Goal: Complete application form

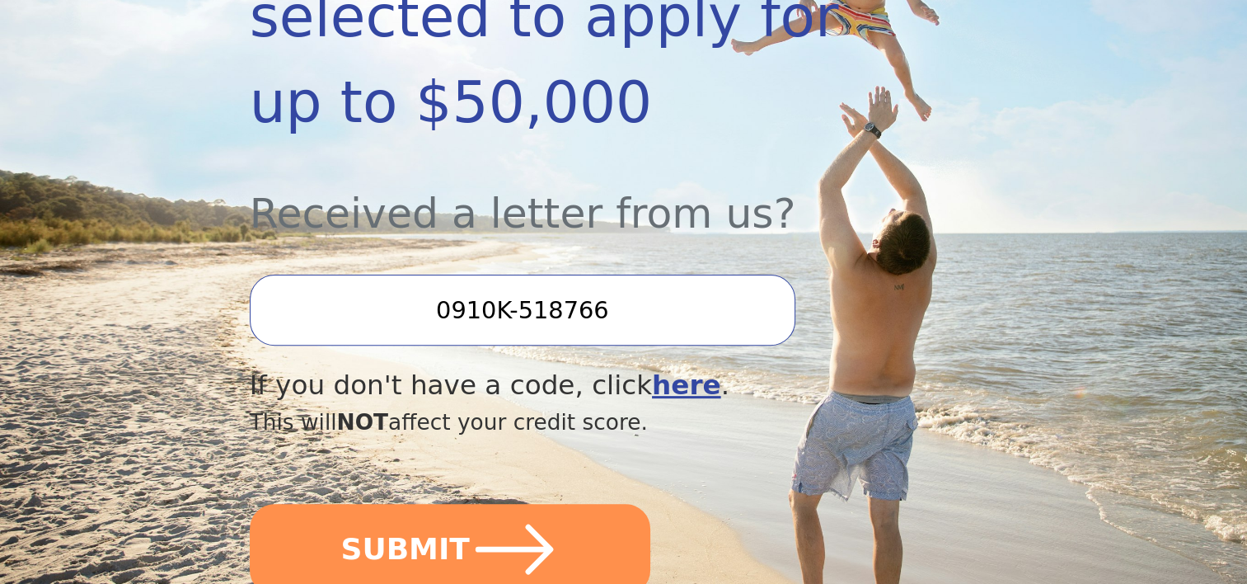
scroll to position [534, 0]
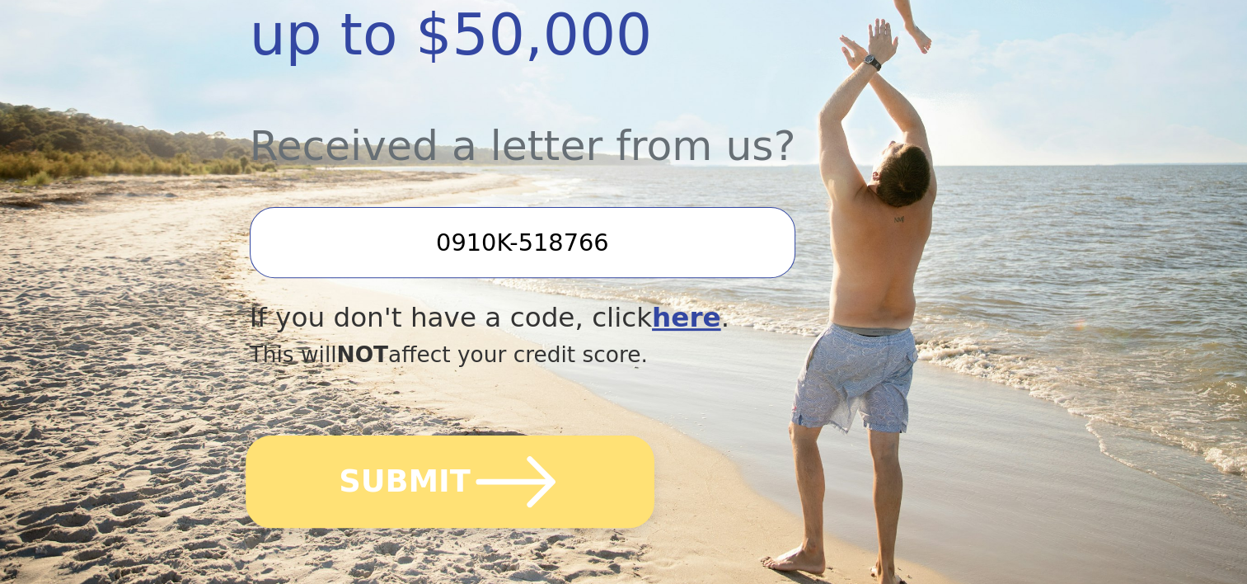
click at [523, 436] on icon "submit" at bounding box center [515, 481] width 91 height 91
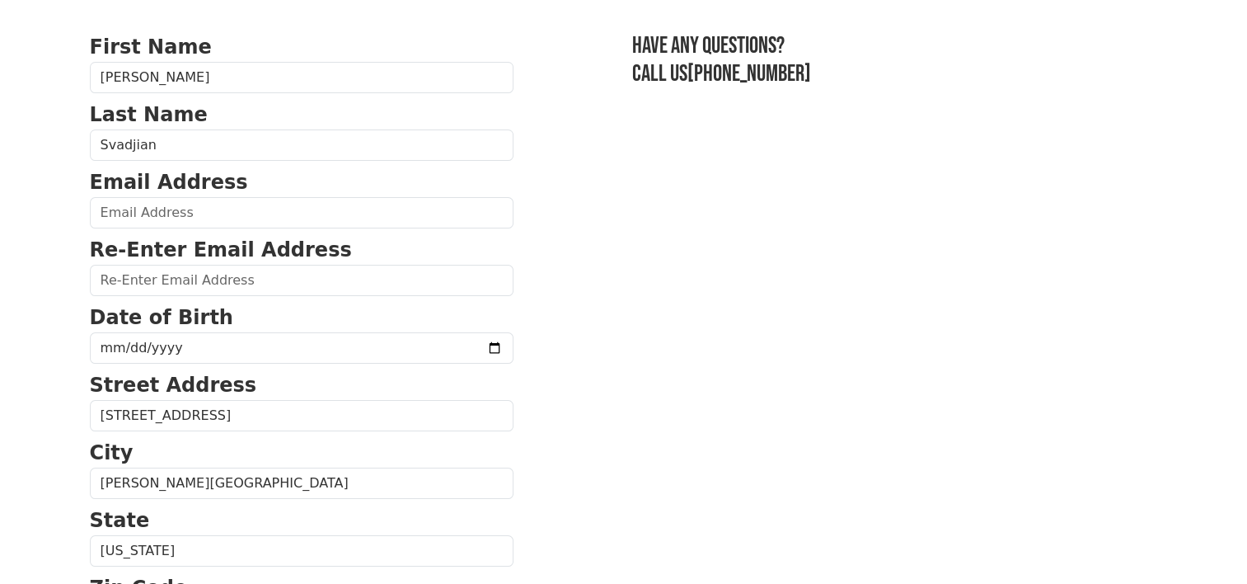
scroll to position [91, 0]
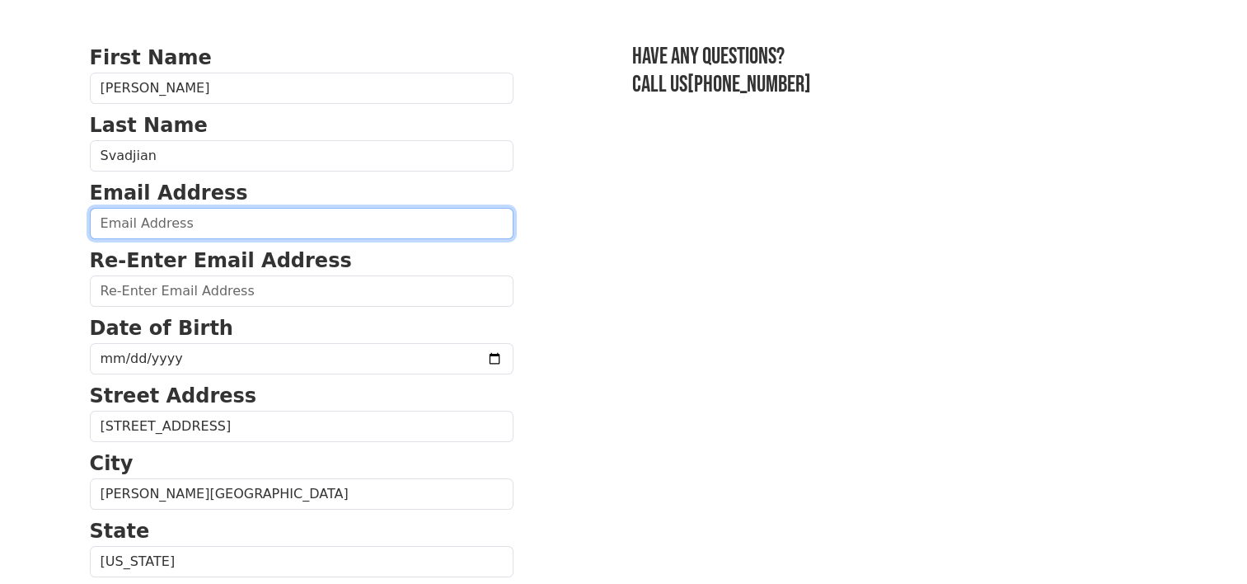
click at [231, 225] on input "email" at bounding box center [302, 223] width 424 height 31
type input "[EMAIL_ADDRESS][DOMAIN_NAME]"
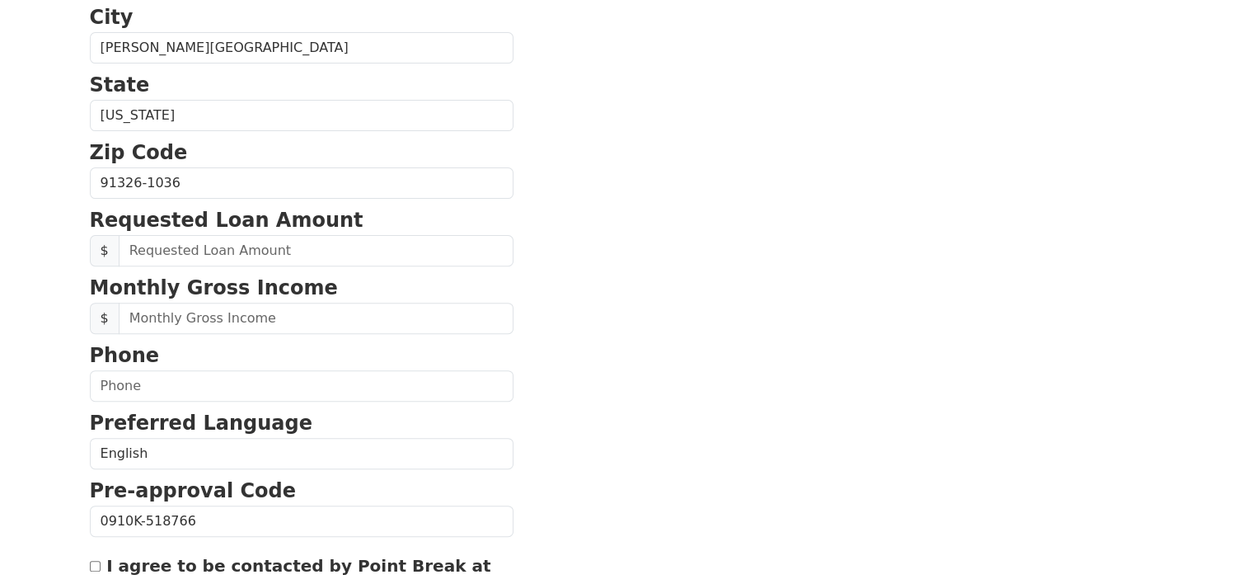
scroll to position [560, 0]
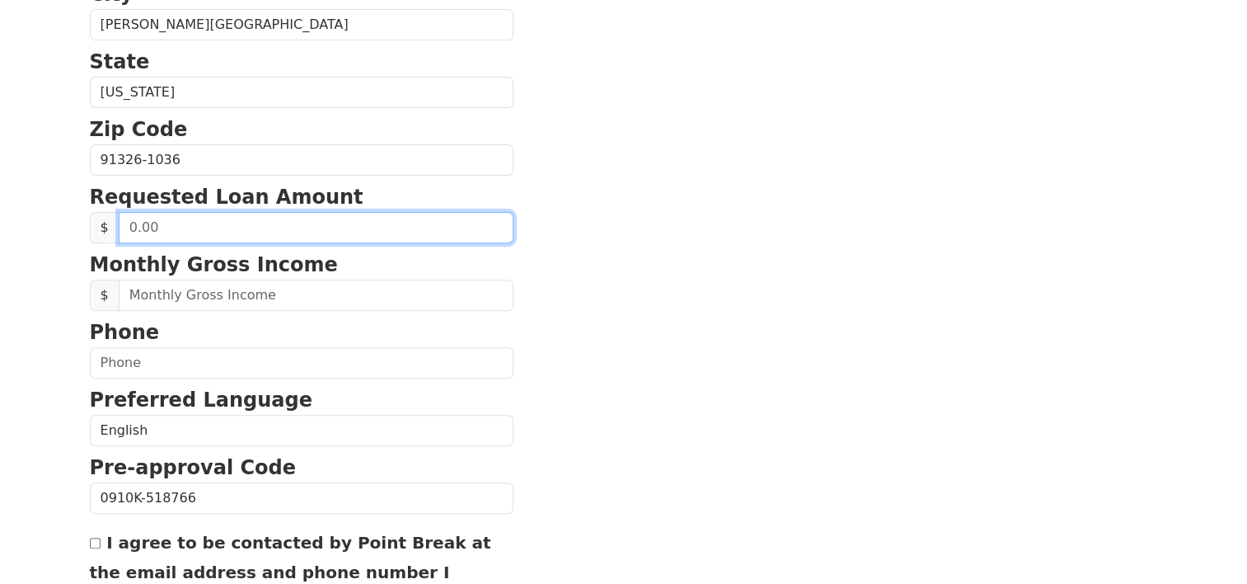
drag, startPoint x: 193, startPoint y: 227, endPoint x: 61, endPoint y: 223, distance: 131.9
type input "10,000.00"
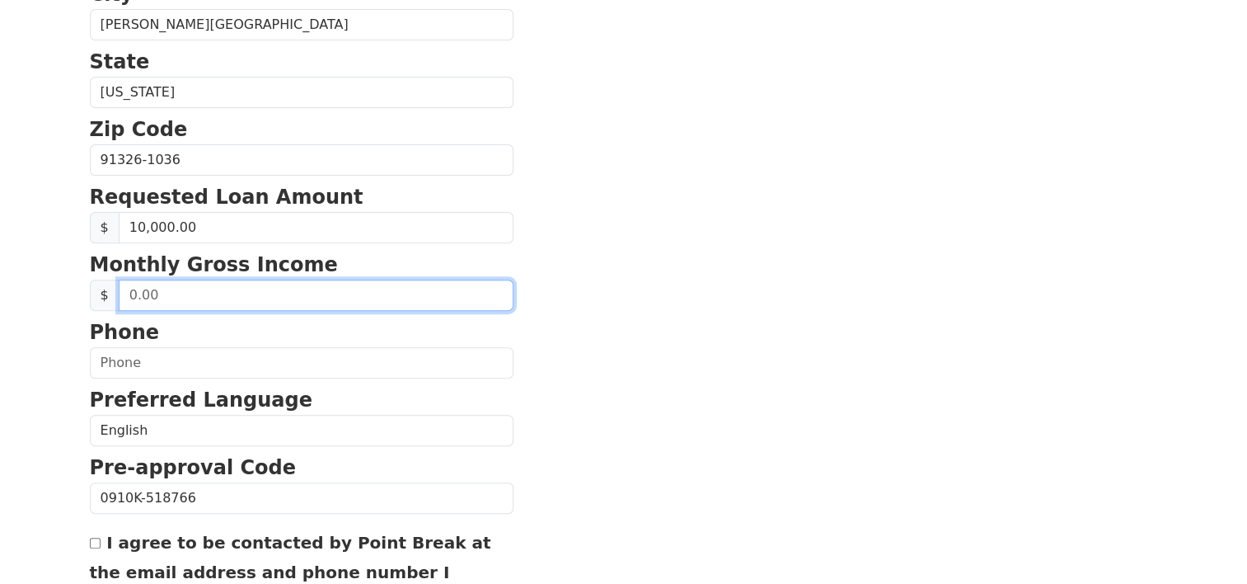
click at [284, 290] on input "text" at bounding box center [316, 294] width 395 height 31
type input "30,000.00"
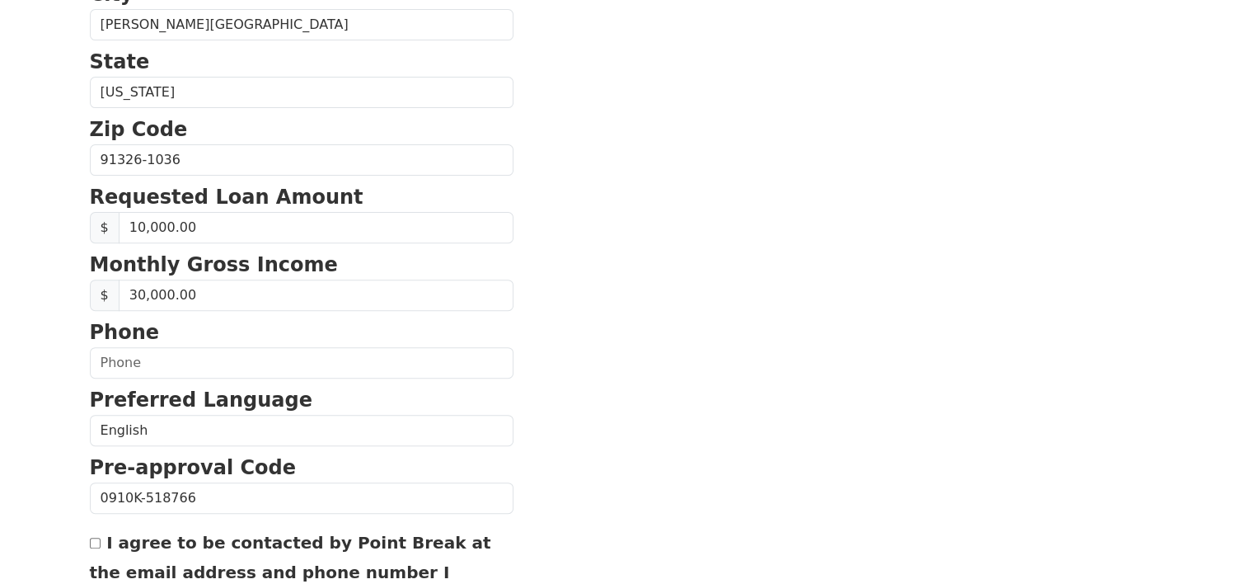
click at [439, 244] on form "First Name [PERSON_NAME] Last Name Svadjian Email Address [EMAIL_ADDRESS][DOMAI…" at bounding box center [302, 161] width 424 height 1175
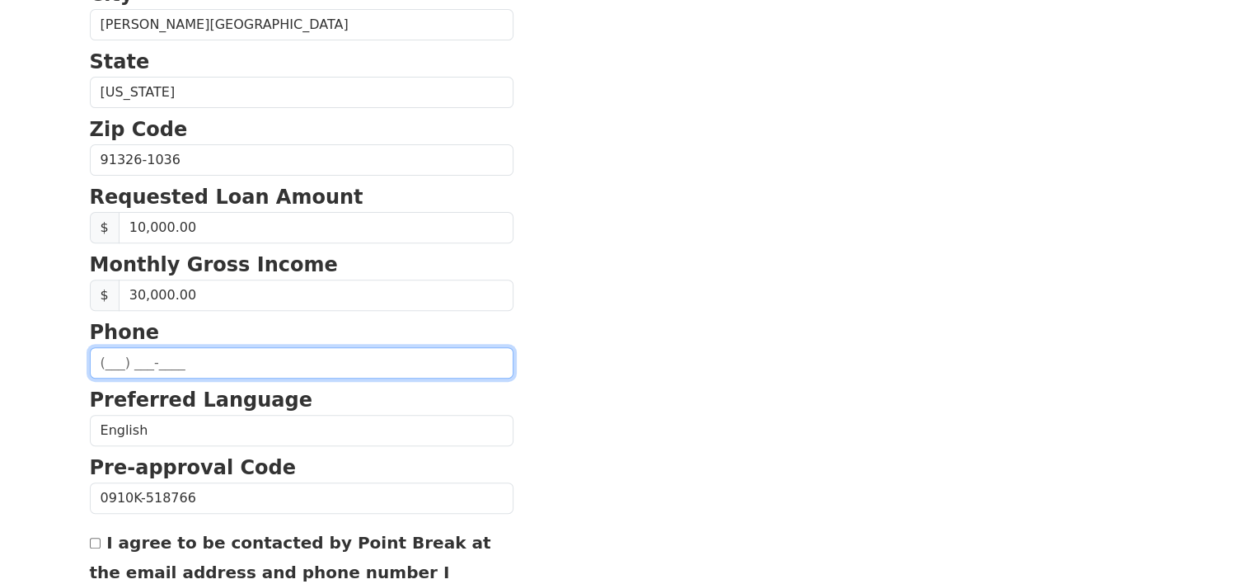
click at [111, 359] on input "text" at bounding box center [302, 362] width 424 height 31
type input "[PHONE_NUMBER]"
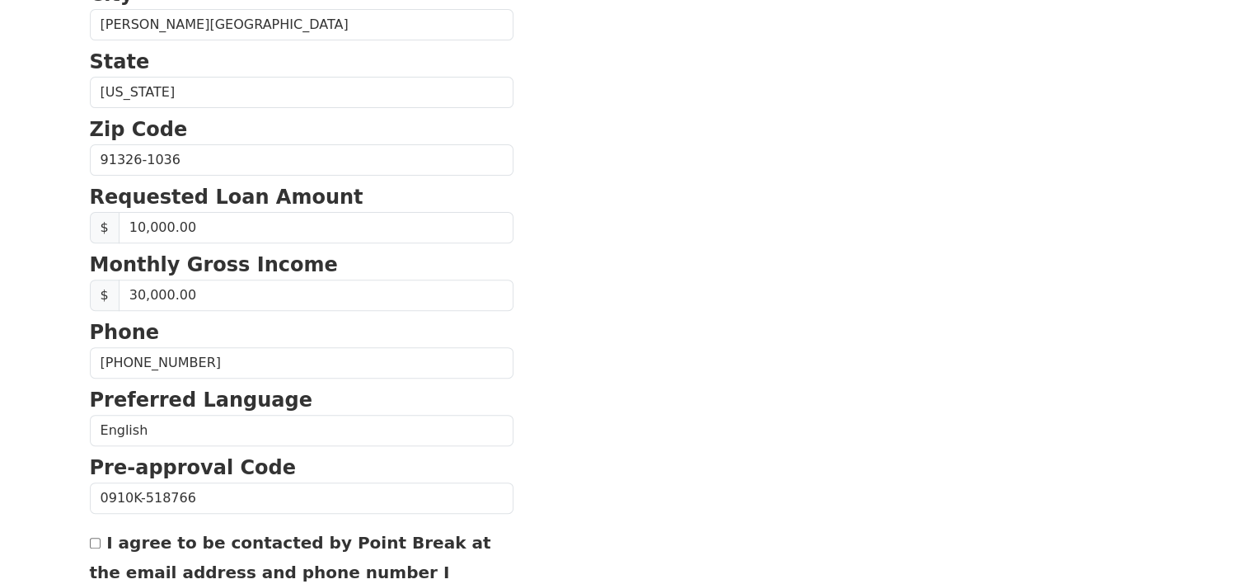
click at [735, 358] on section "First Name [PERSON_NAME] Last Name Svadjian Email Address [EMAIL_ADDRESS][DOMAI…" at bounding box center [624, 161] width 1068 height 1175
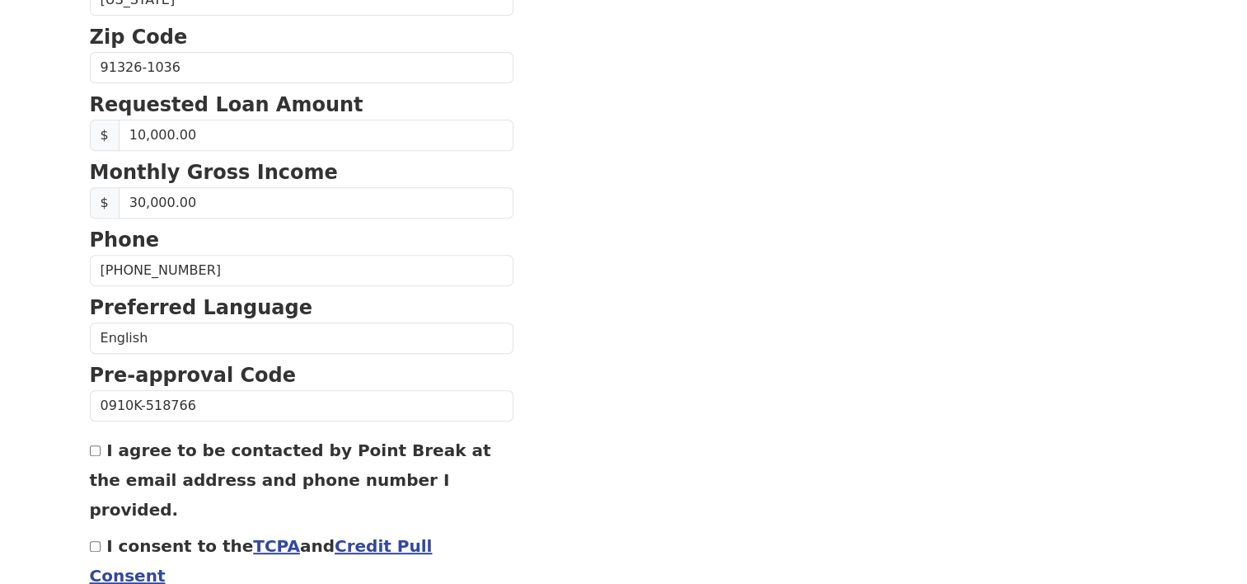
click at [91, 448] on input "I agree to be contacted by Point Break at the email address and phone number I …" at bounding box center [95, 450] width 11 height 11
checkbox input "true"
click at [95, 541] on input "I consent to the TCPA and Credit Pull Consent" at bounding box center [95, 546] width 11 height 11
checkbox input "true"
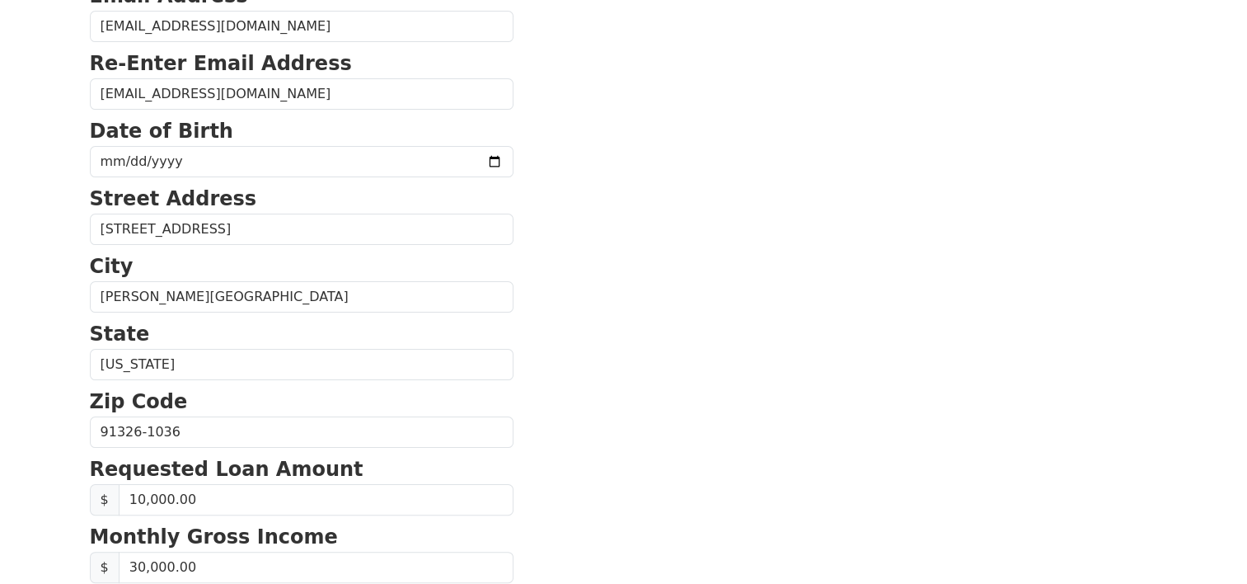
scroll to position [287, 0]
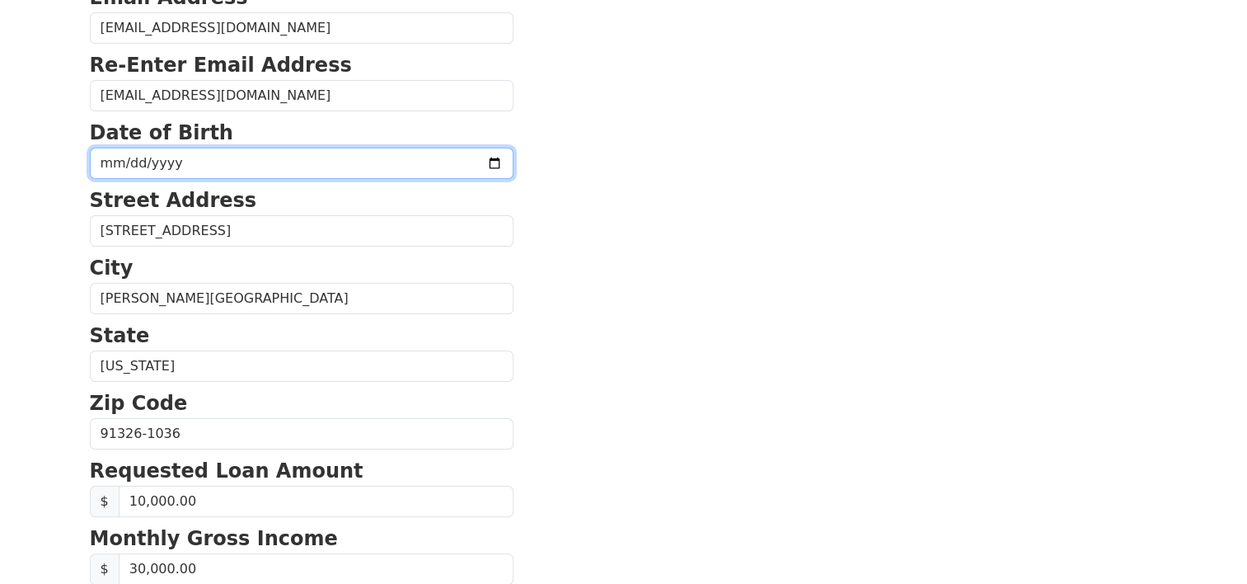
click at [99, 162] on input "date" at bounding box center [302, 163] width 424 height 31
type input "[DATE]"
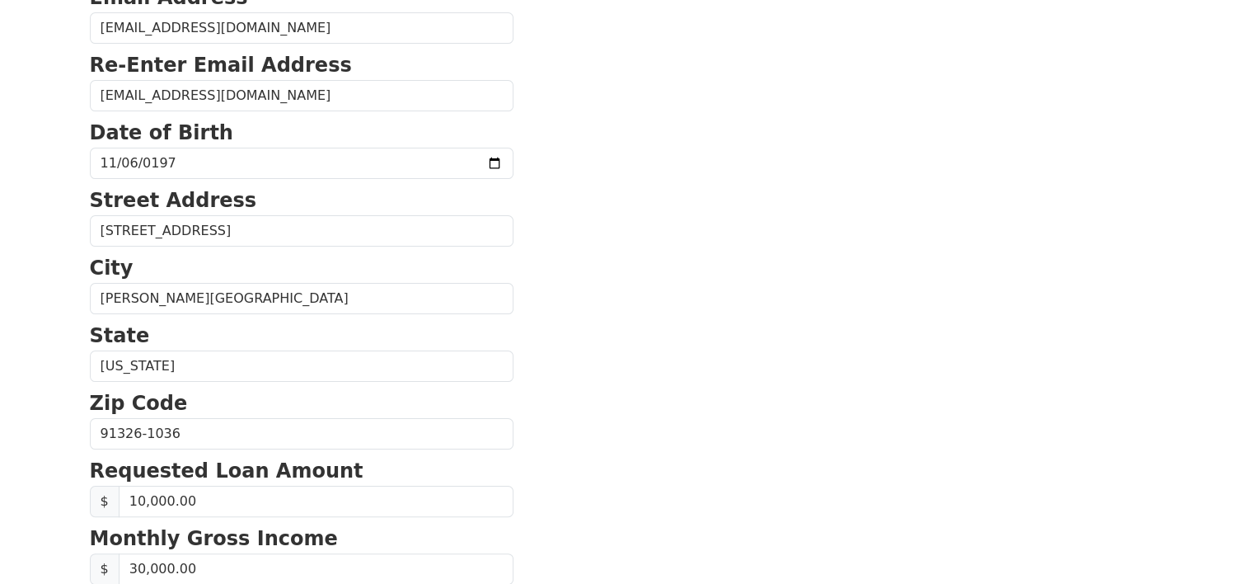
click at [723, 204] on section "First Name [PERSON_NAME] Last Name Svadjian Email Address [EMAIL_ADDRESS][DOMAI…" at bounding box center [624, 435] width 1068 height 1175
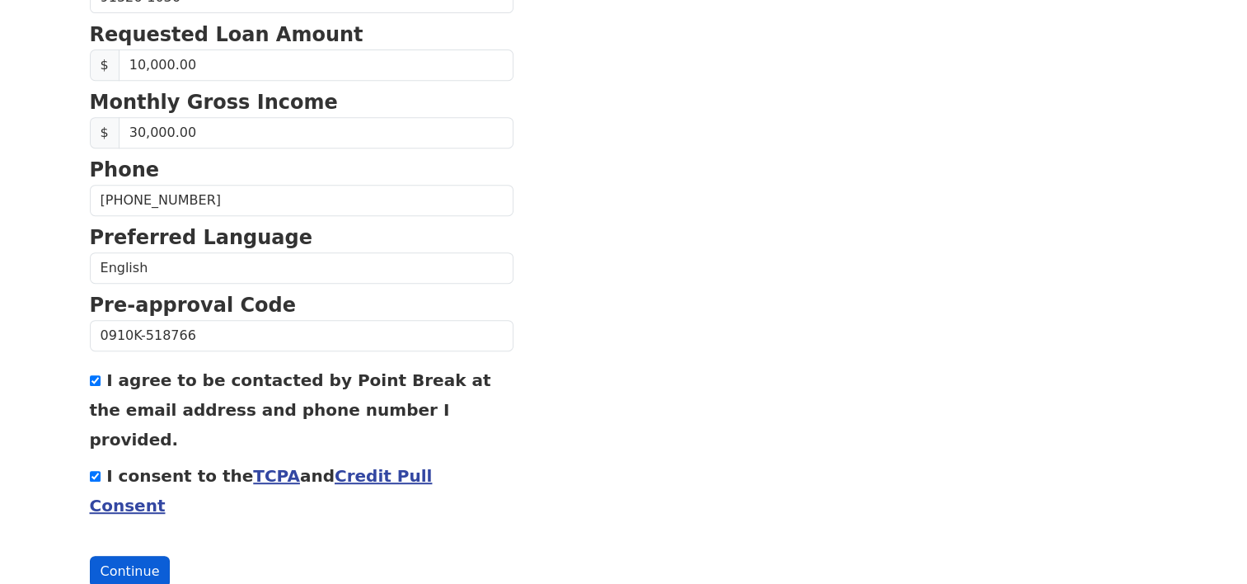
click at [106, 556] on button "Continue" at bounding box center [130, 571] width 81 height 31
